Goal: Information Seeking & Learning: Learn about a topic

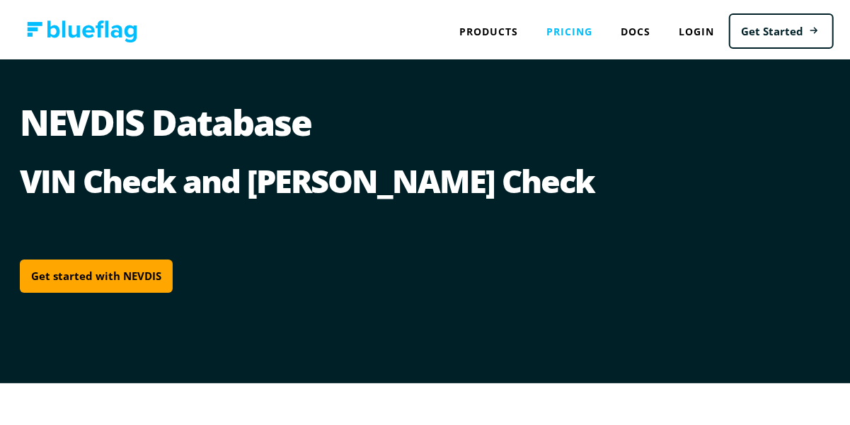
click at [553, 30] on link "Pricing" at bounding box center [570, 28] width 74 height 29
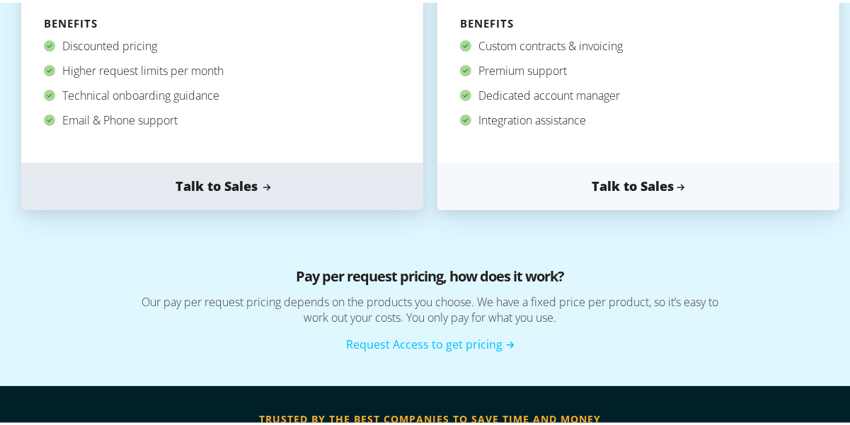
scroll to position [991, 0]
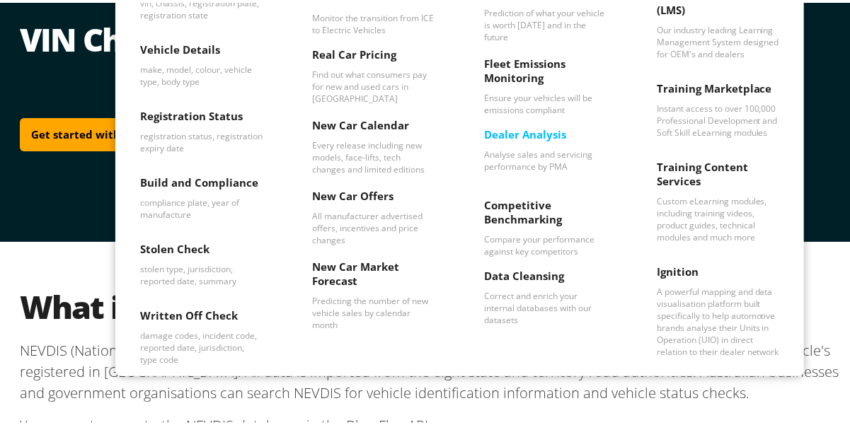
scroll to position [71, 0]
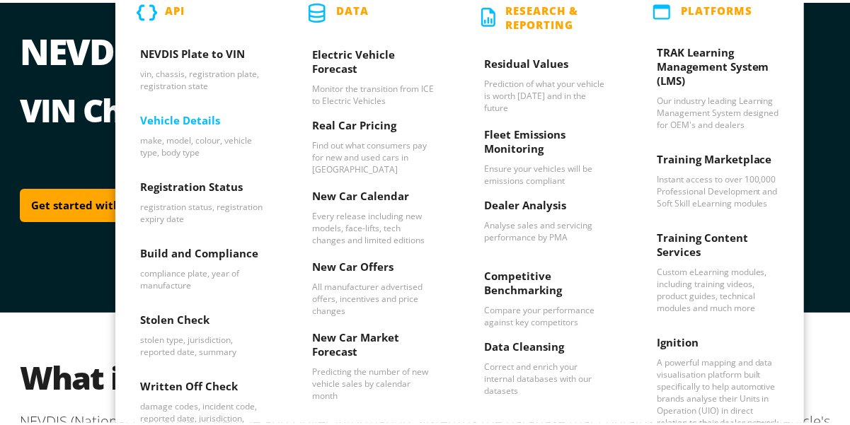
click at [192, 115] on h3 "Vehicle Details" at bounding box center [201, 120] width 122 height 21
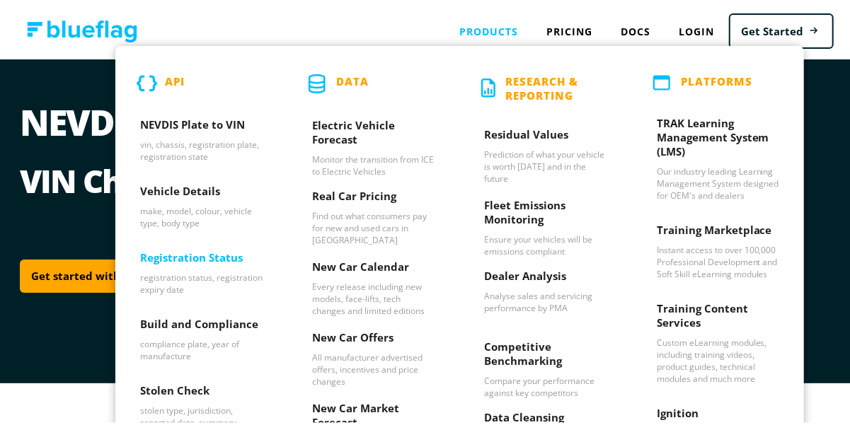
click at [209, 255] on h3 "Registration Status" at bounding box center [201, 258] width 122 height 21
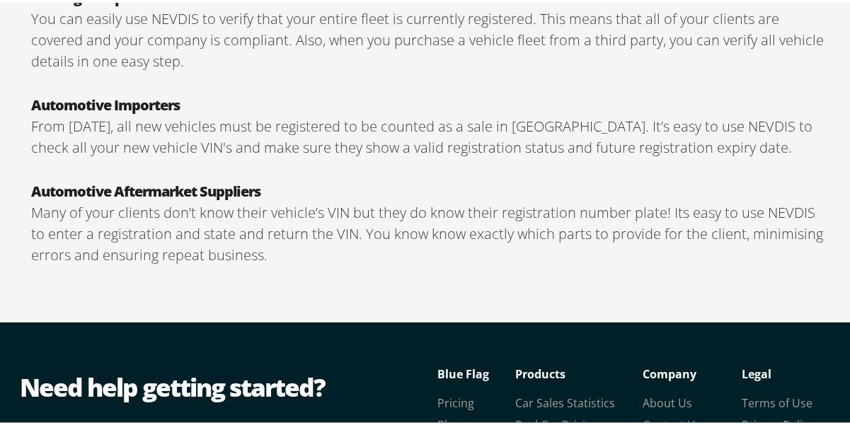
scroll to position [2128, 0]
